Goal: Task Accomplishment & Management: Use online tool/utility

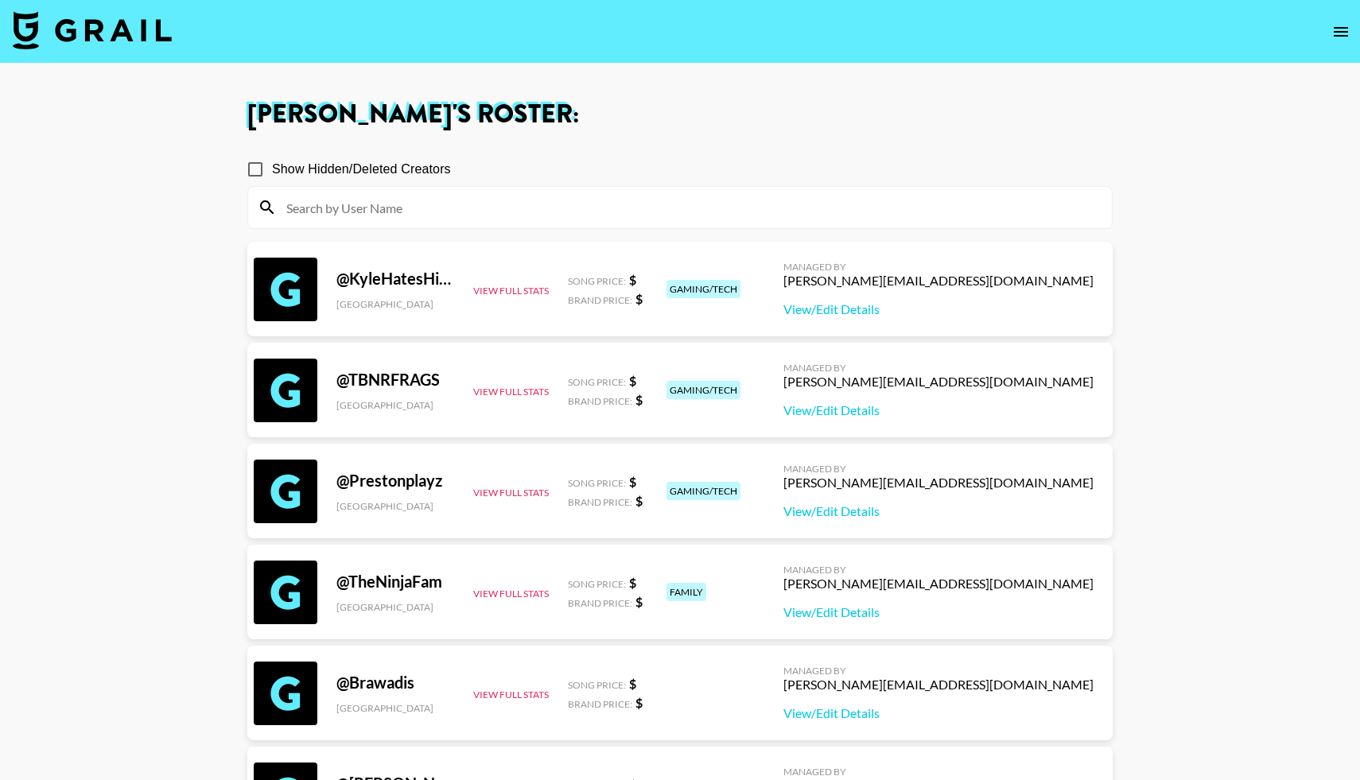
click at [97, 32] on img at bounding box center [92, 30] width 159 height 38
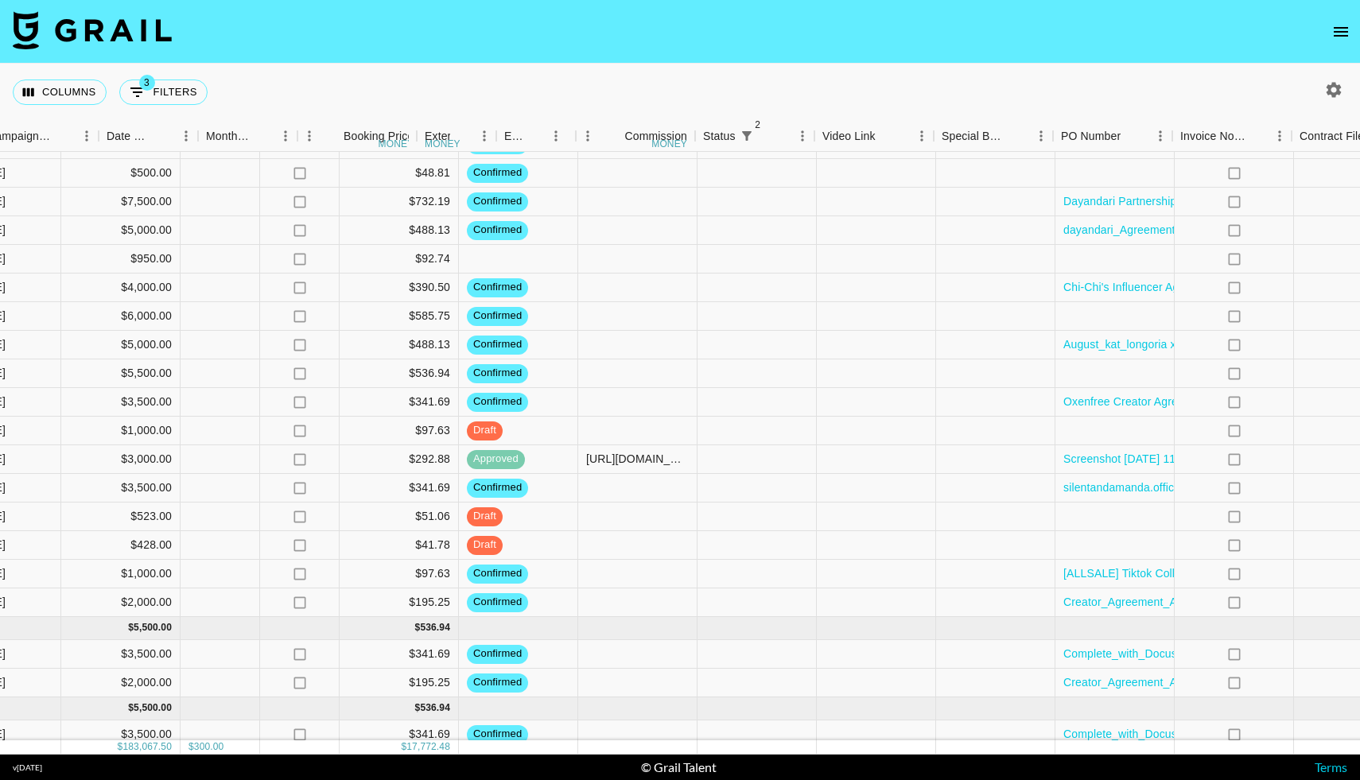
scroll to position [2118, 1106]
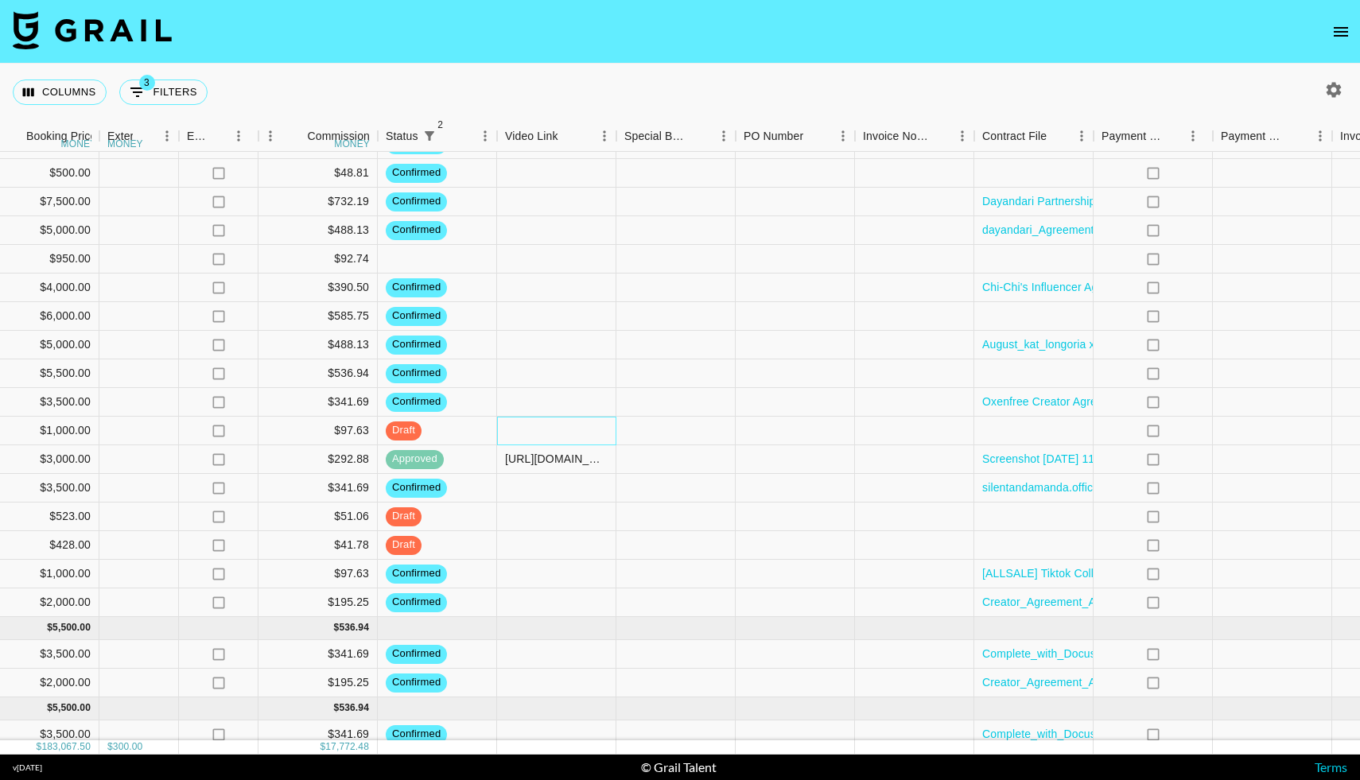
click at [527, 438] on div at bounding box center [556, 431] width 119 height 29
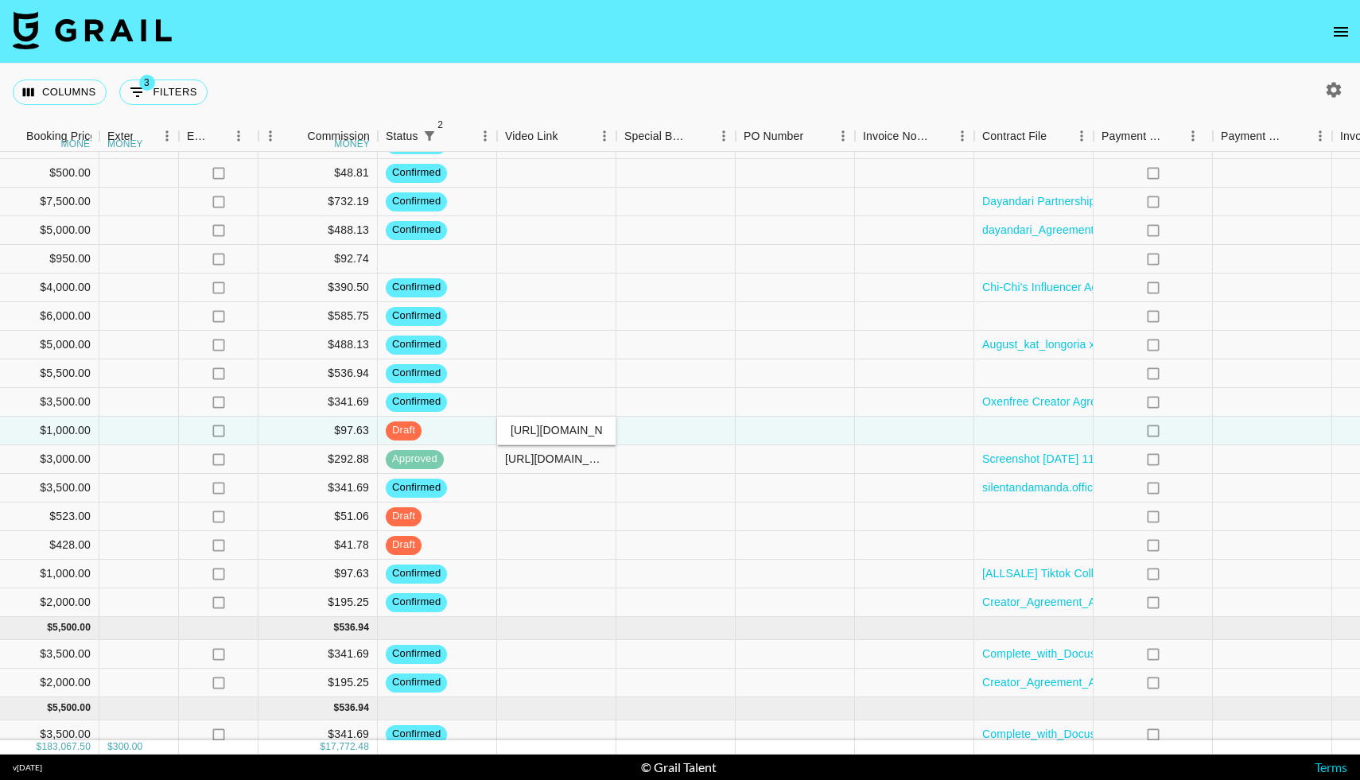
scroll to position [0, 292]
type input "[URL][DOMAIN_NAME]"
click at [666, 440] on div at bounding box center [675, 431] width 119 height 29
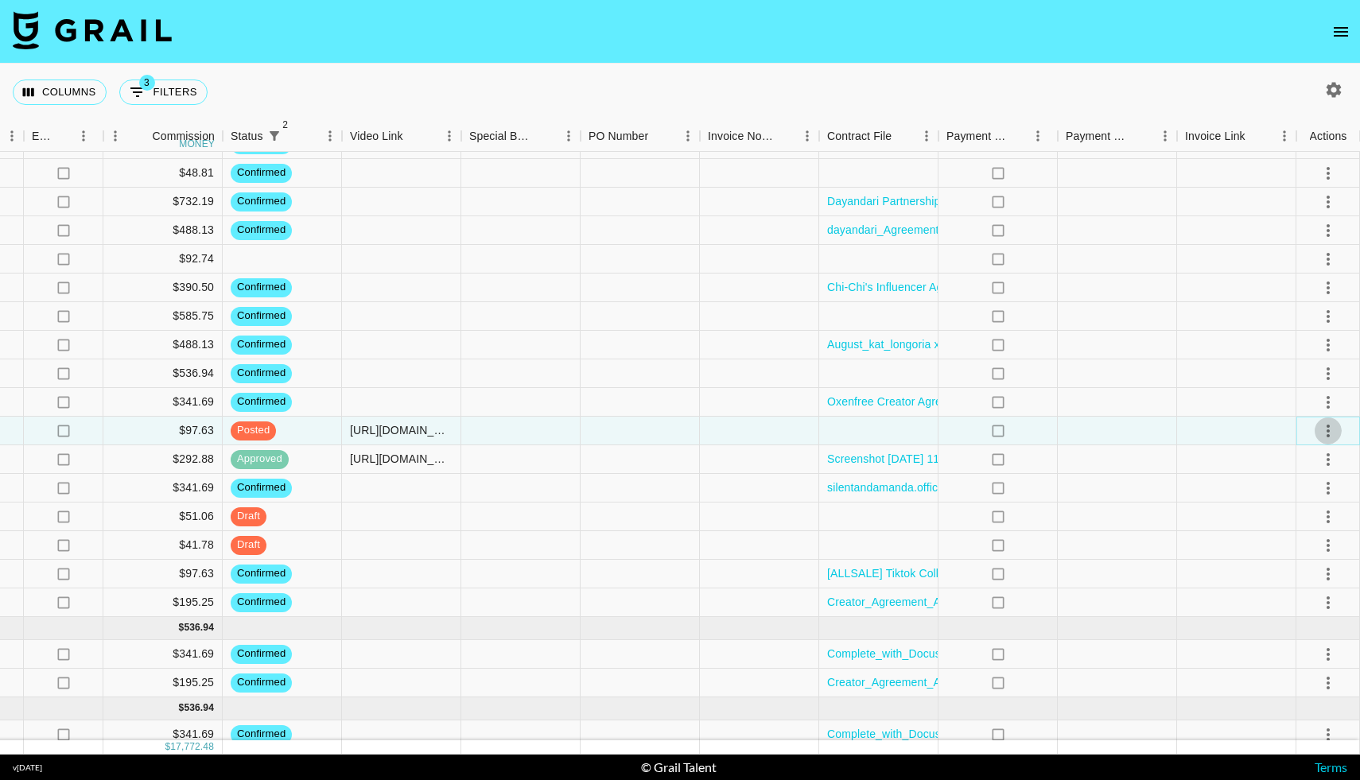
click at [1331, 430] on icon "select merge strategy" at bounding box center [1328, 431] width 19 height 19
click at [1281, 574] on div "Approve" at bounding box center [1294, 579] width 49 height 19
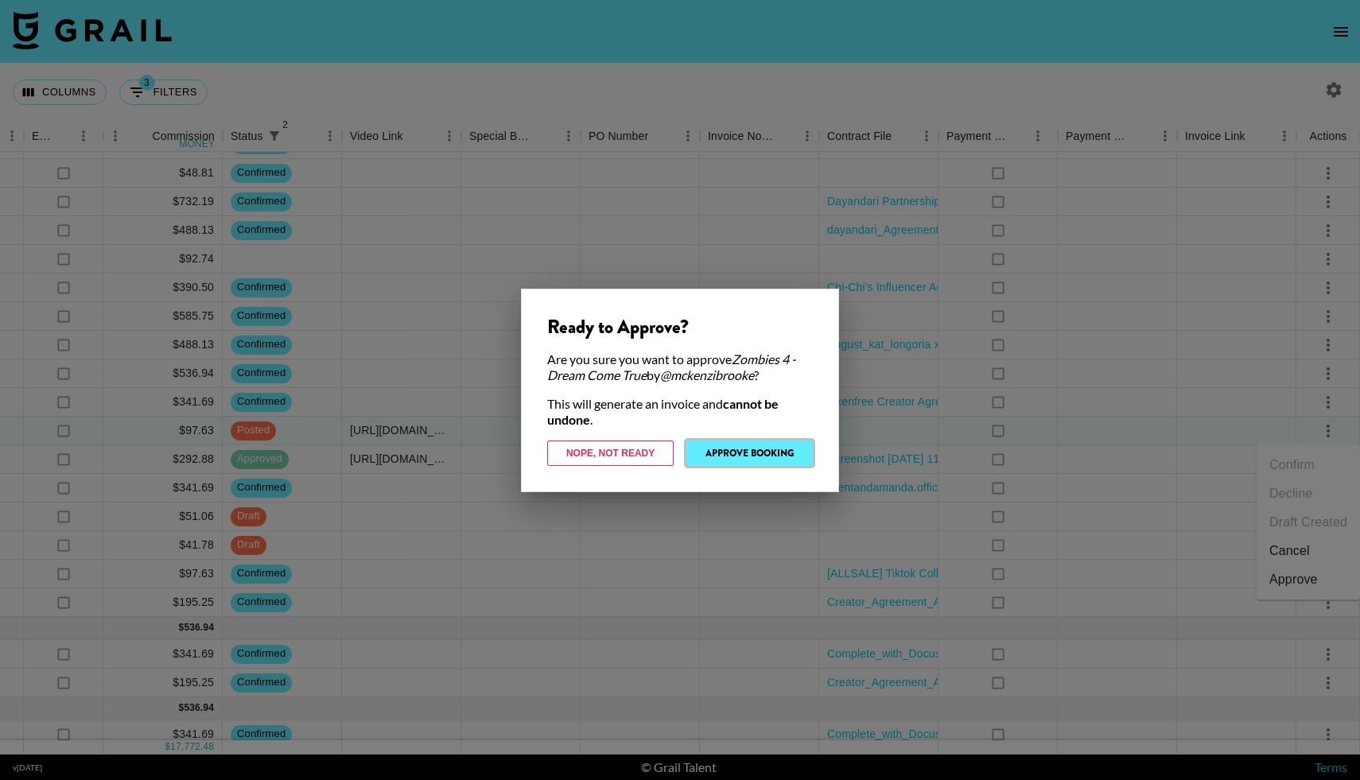
click at [760, 451] on button "Approve Booking" at bounding box center [749, 453] width 126 height 25
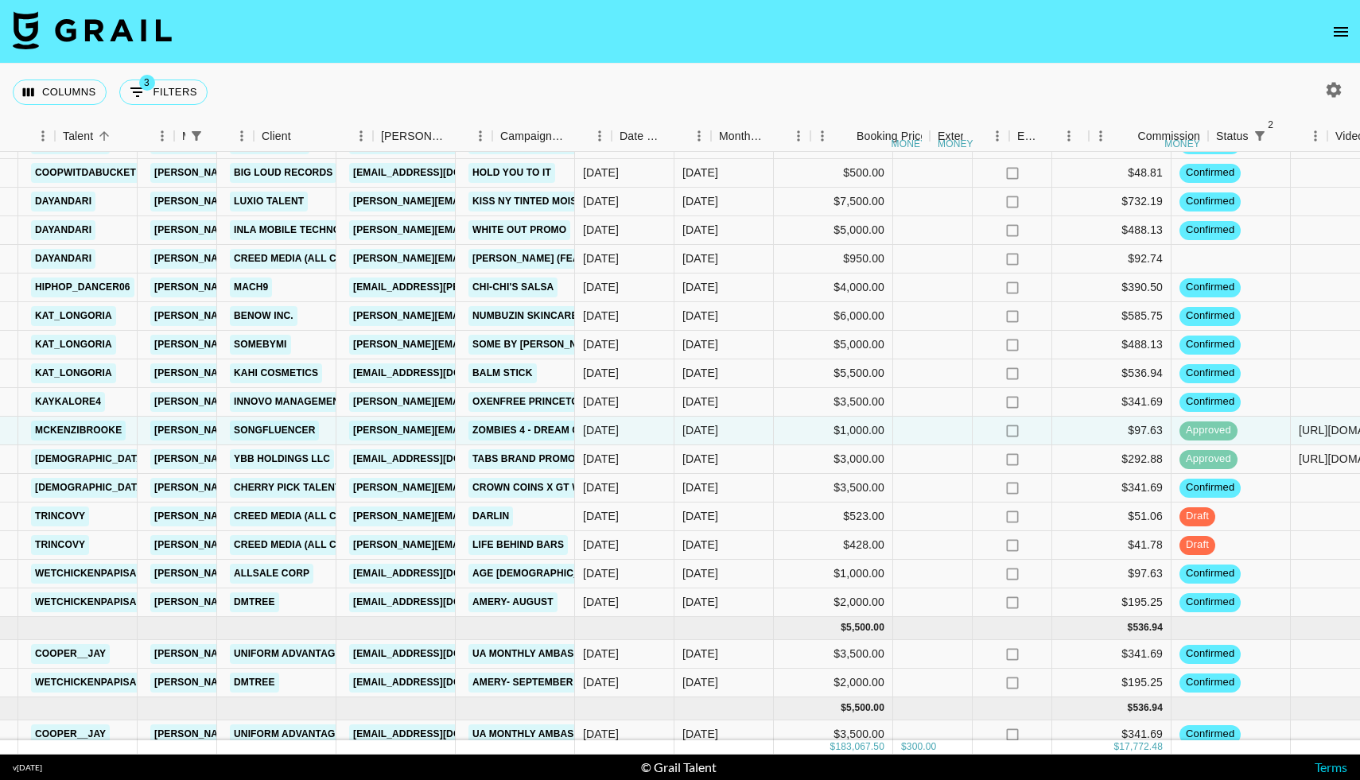
scroll to position [2118, 275]
